Goal: Navigation & Orientation: Find specific page/section

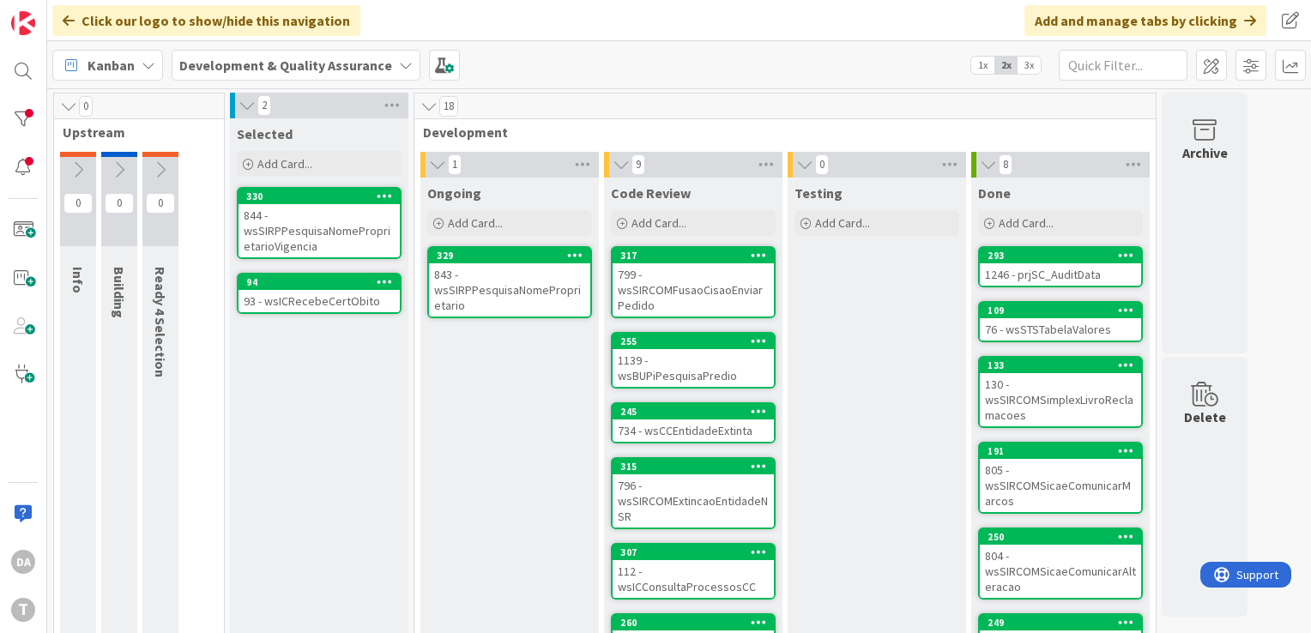
click at [655, 353] on div "1139 - wsBUPiPesquisaPredio" at bounding box center [693, 368] width 161 height 38
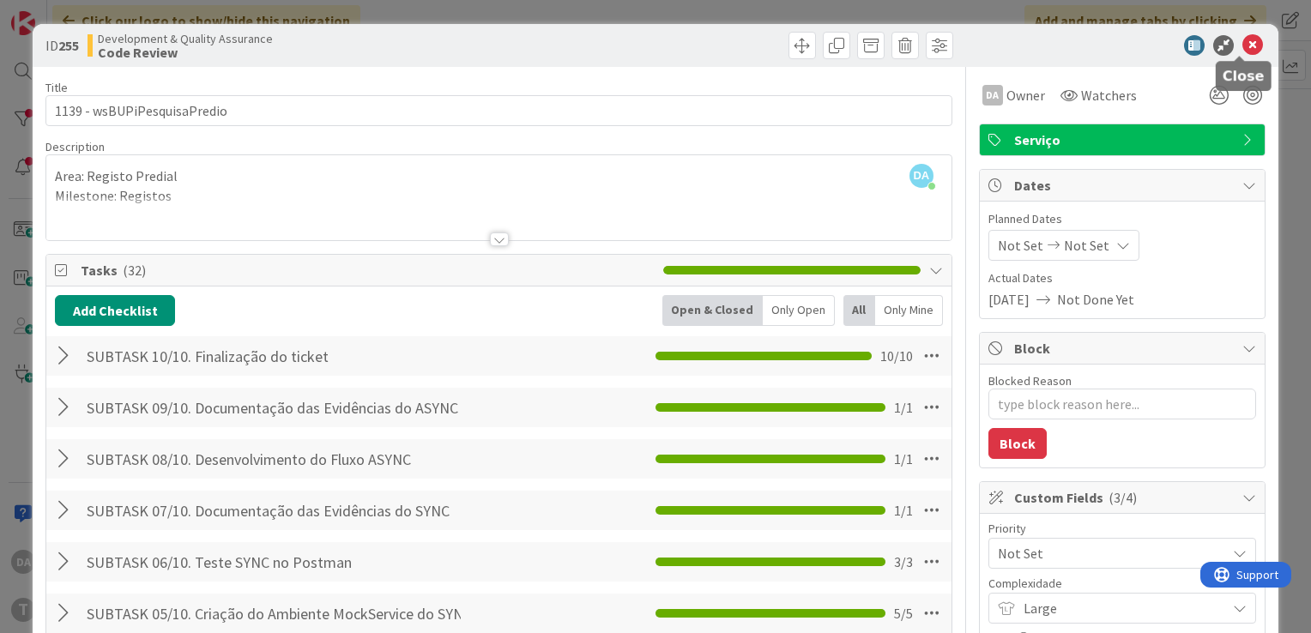
click at [1242, 45] on icon at bounding box center [1252, 45] width 21 height 21
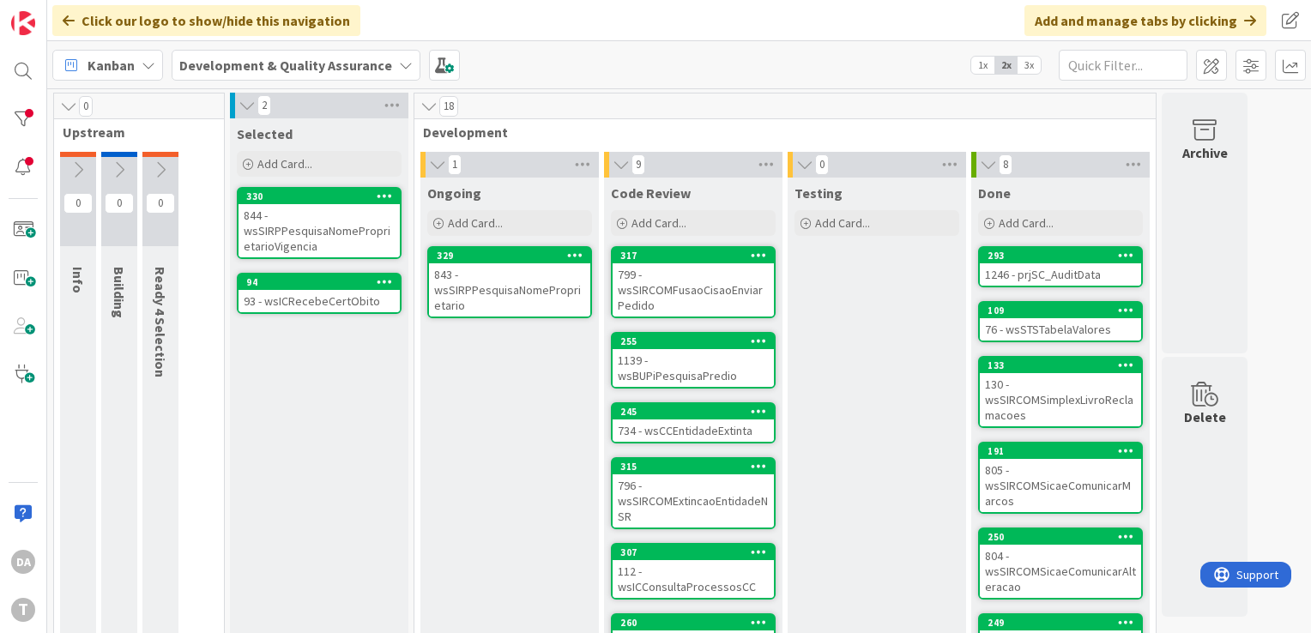
click at [702, 279] on div "799 - wsSIRCOMFusaoCisaoEnviarPedido" at bounding box center [693, 289] width 161 height 53
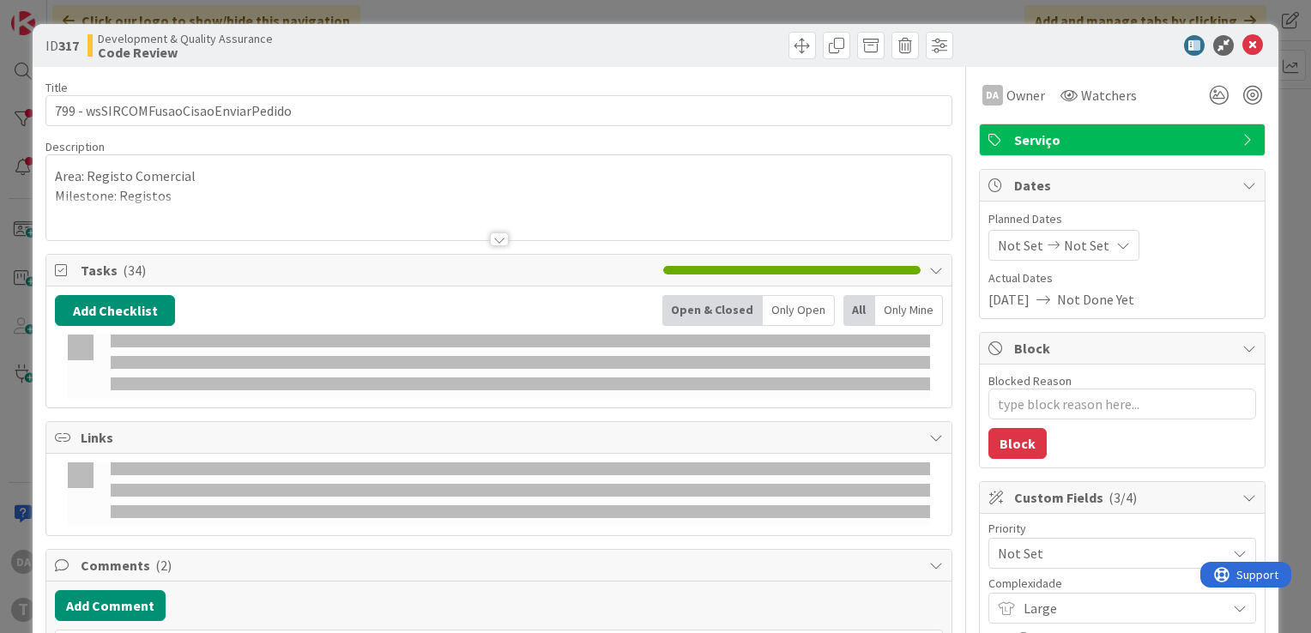
type textarea "x"
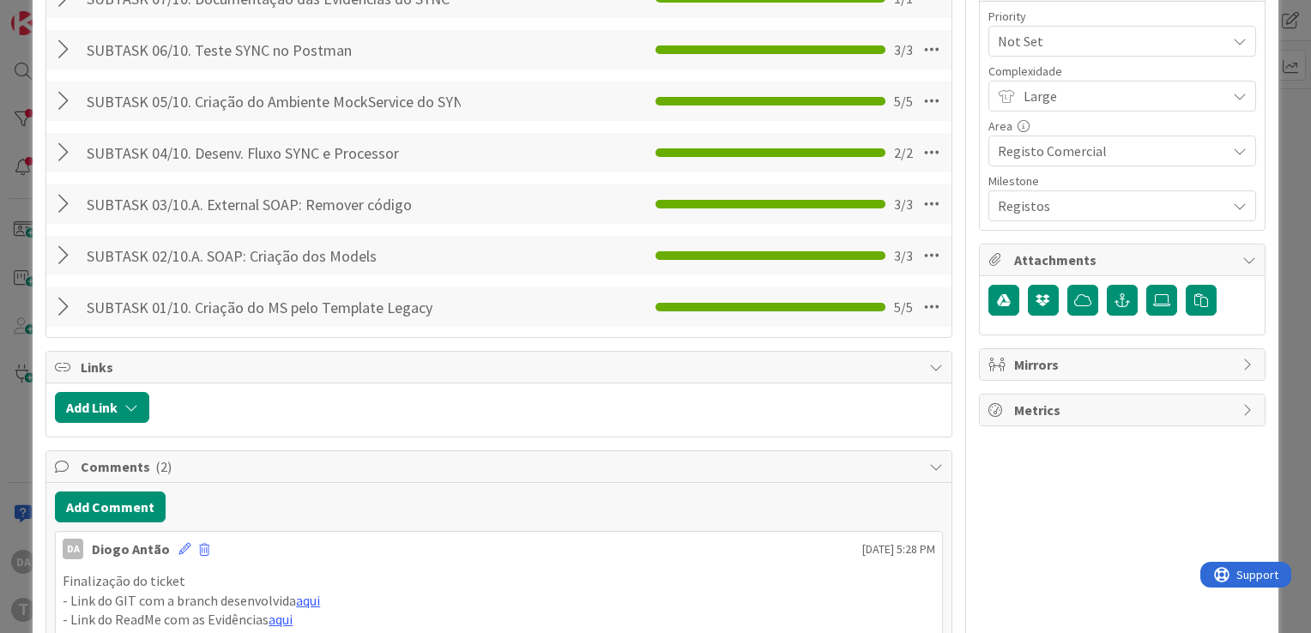
scroll to position [515, 0]
